Goal: Task Accomplishment & Management: Manage account settings

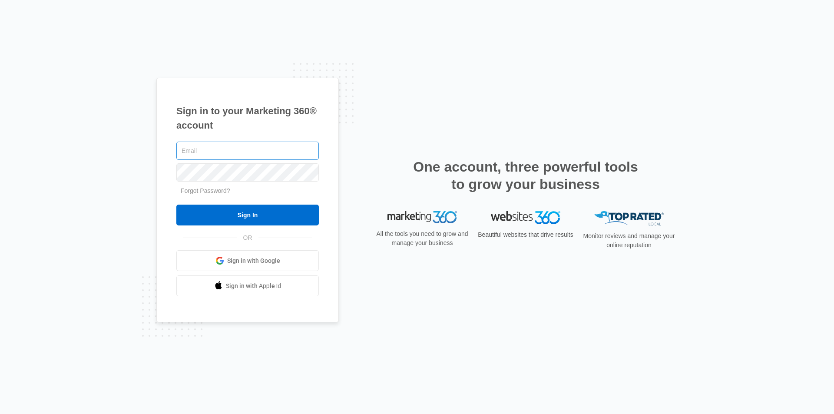
click at [193, 154] on input "text" at bounding box center [247, 151] width 143 height 18
type input "americanlegaldocuments@gmail.com"
click at [206, 190] on link "Forgot Password?" at bounding box center [206, 190] width 50 height 7
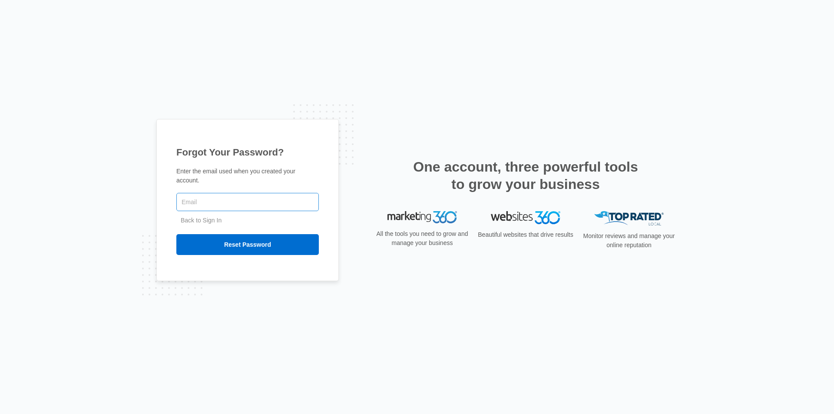
click at [195, 202] on input "text" at bounding box center [247, 202] width 143 height 18
type input "[EMAIL_ADDRESS][DOMAIN_NAME]"
click at [246, 240] on input "Reset Password" at bounding box center [247, 244] width 143 height 21
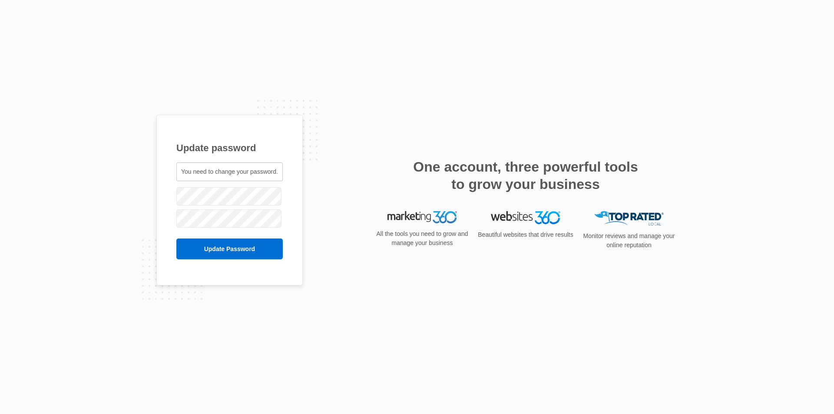
click at [195, 173] on span "You need to change your password." at bounding box center [229, 171] width 97 height 7
click at [191, 175] on span "You need to change your password." at bounding box center [229, 171] width 97 height 7
click at [232, 249] on input "Update Password" at bounding box center [229, 249] width 106 height 21
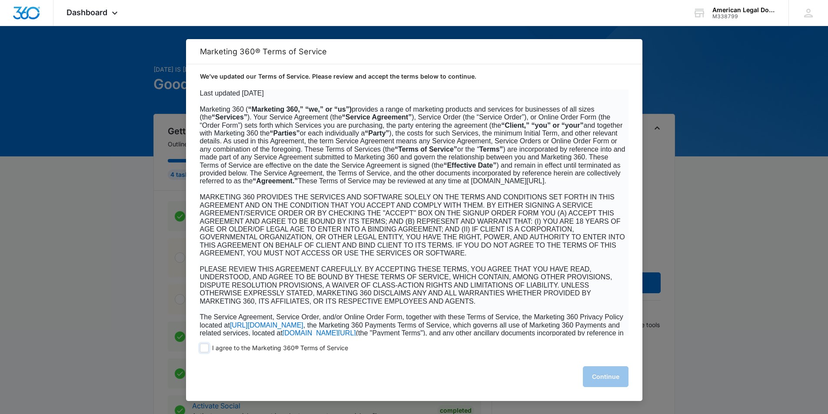
click at [203, 350] on span at bounding box center [204, 348] width 9 height 9
click at [203, 350] on input "I agree to the Marketing 360® Terms of Service" at bounding box center [204, 348] width 9 height 9
checkbox input "true"
click at [597, 380] on button "Continue" at bounding box center [606, 376] width 46 height 21
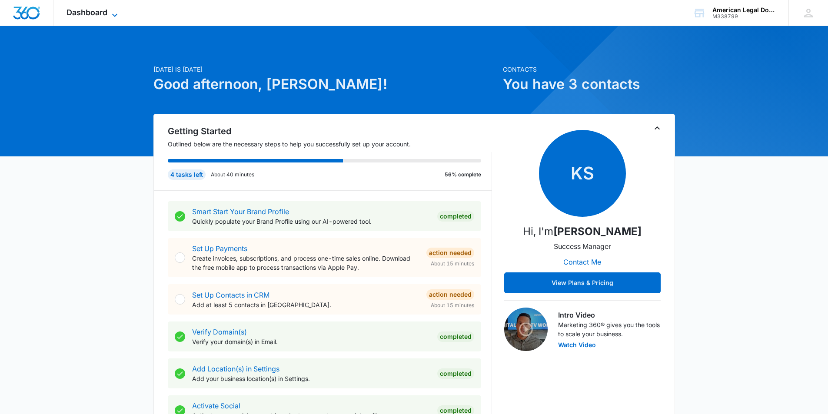
click at [116, 14] on icon at bounding box center [114, 14] width 5 height 3
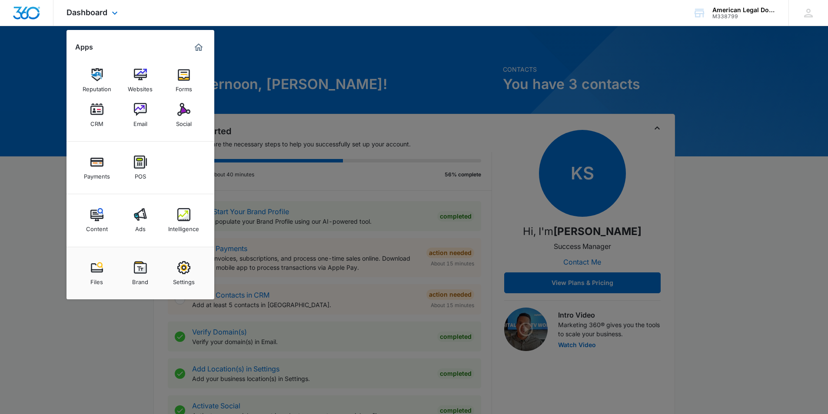
drag, startPoint x: 244, startPoint y: 15, endPoint x: 236, endPoint y: 20, distance: 9.8
click at [241, 18] on div "Dashboard Apps Reputation Websites Forms CRM Email Social Payments POS Content …" at bounding box center [414, 13] width 828 height 26
click at [88, 13] on span "Dashboard" at bounding box center [86, 12] width 41 height 9
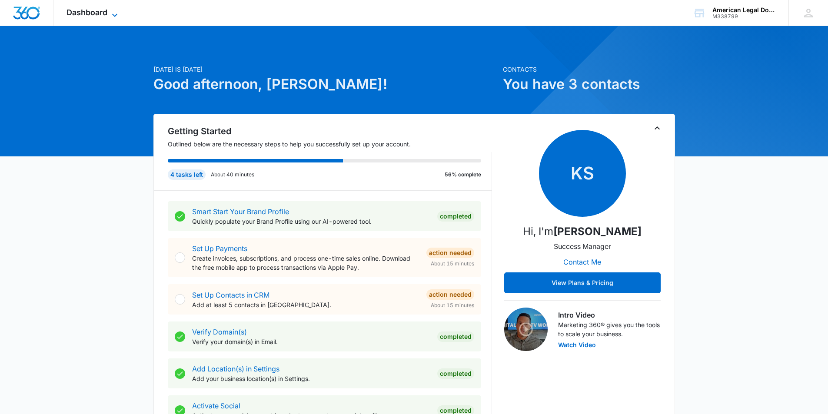
click at [117, 14] on icon at bounding box center [114, 14] width 5 height 3
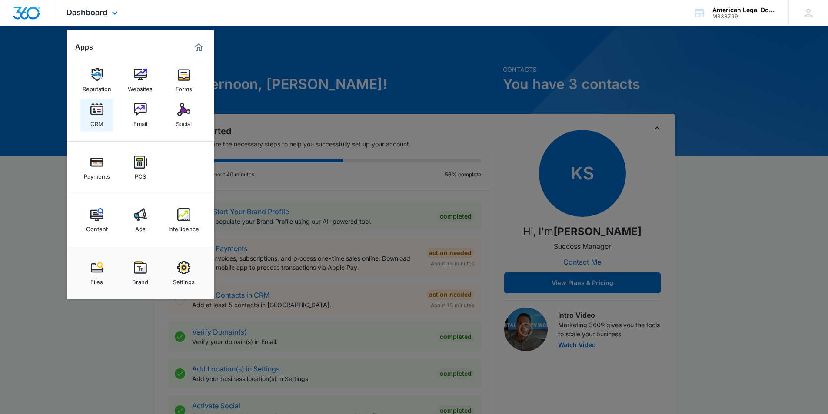
click at [98, 113] on img at bounding box center [96, 109] width 13 height 13
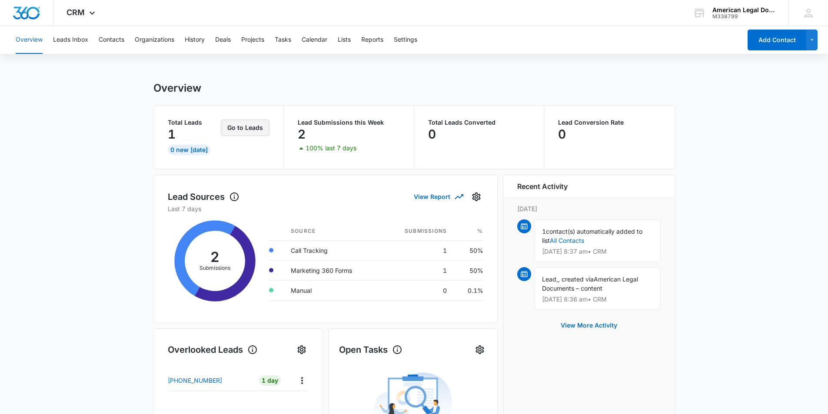
click at [242, 130] on button "Go to Leads" at bounding box center [245, 128] width 49 height 17
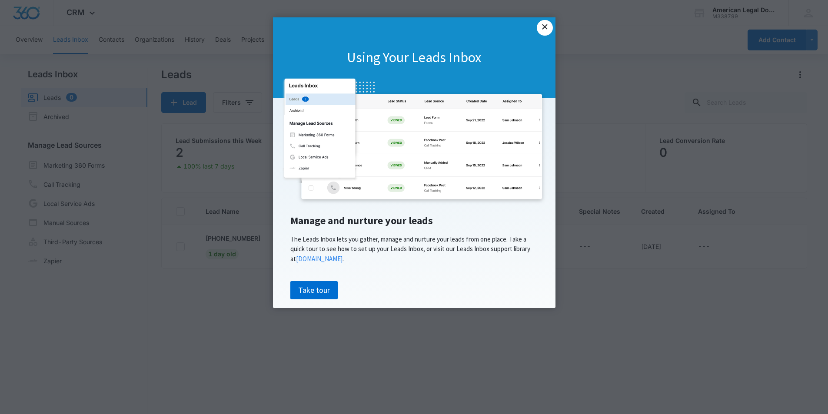
click at [547, 29] on link "×" at bounding box center [545, 28] width 16 height 16
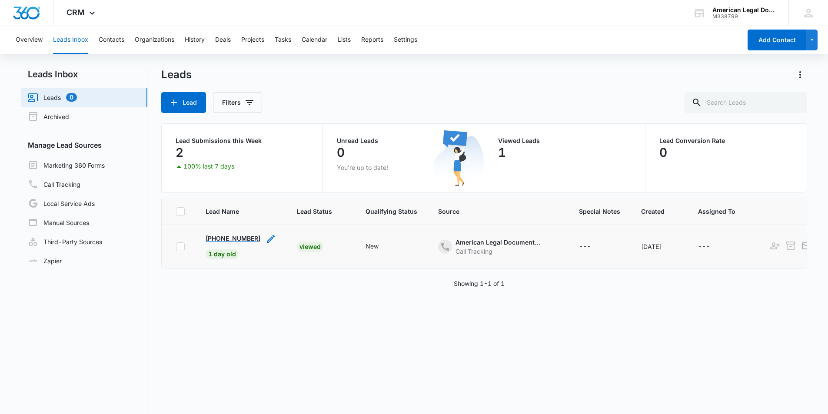
click at [226, 234] on p "[PHONE_NUMBER]" at bounding box center [233, 238] width 55 height 9
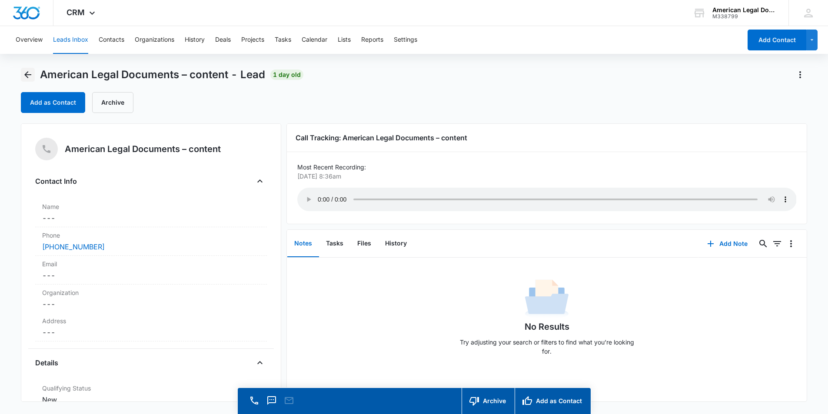
click at [27, 75] on icon "Back" at bounding box center [27, 74] width 7 height 7
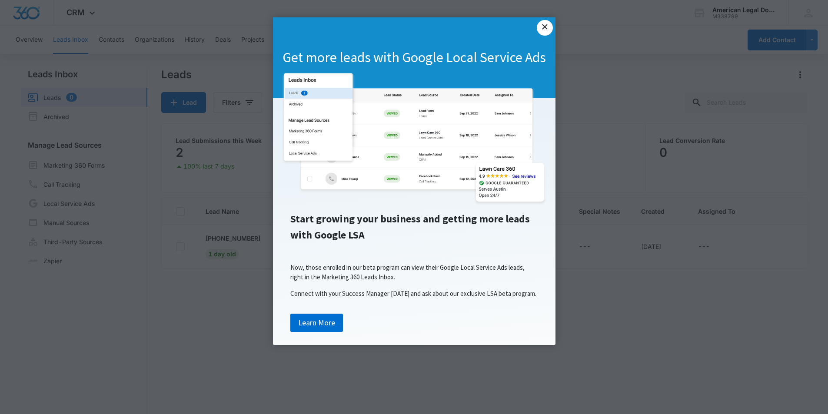
click at [549, 29] on link "×" at bounding box center [545, 28] width 16 height 16
